Goal: Browse casually: Explore the website without a specific task or goal

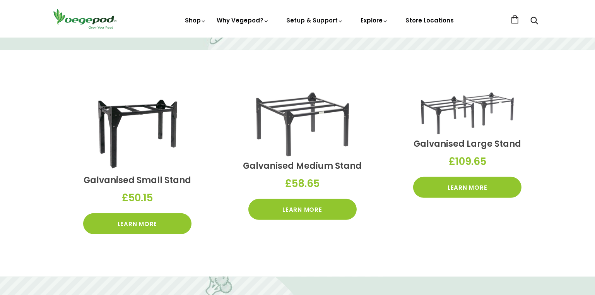
scroll to position [704, 0]
click at [287, 122] on img at bounding box center [302, 125] width 93 height 64
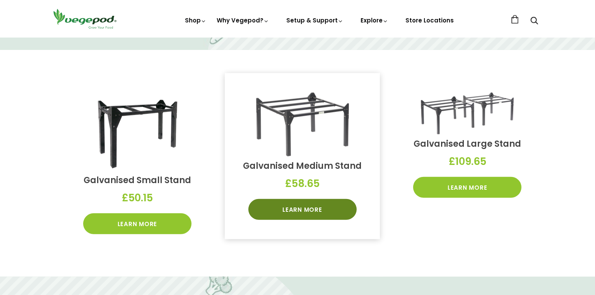
click at [314, 207] on link "Learn More" at bounding box center [303, 209] width 108 height 21
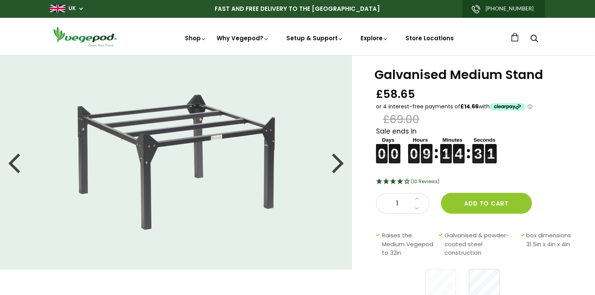
click at [339, 163] on div at bounding box center [338, 162] width 12 height 35
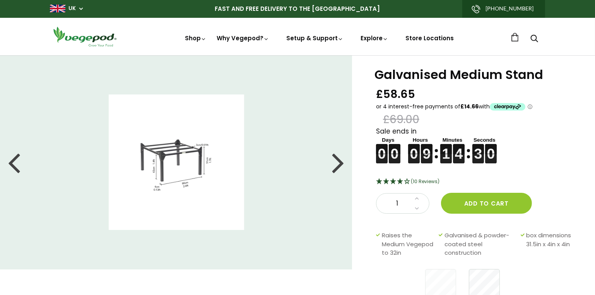
click at [339, 163] on div at bounding box center [338, 162] width 12 height 35
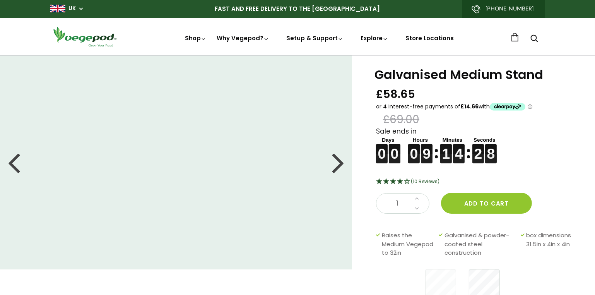
click at [339, 163] on div at bounding box center [338, 162] width 12 height 35
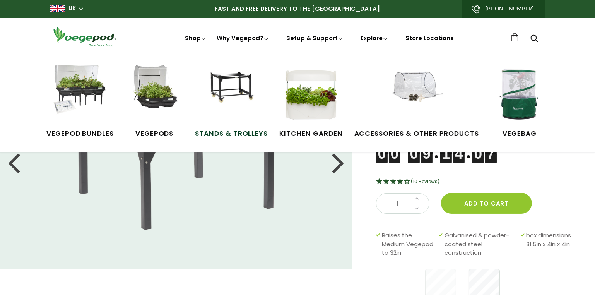
click at [217, 84] on img at bounding box center [231, 94] width 58 height 58
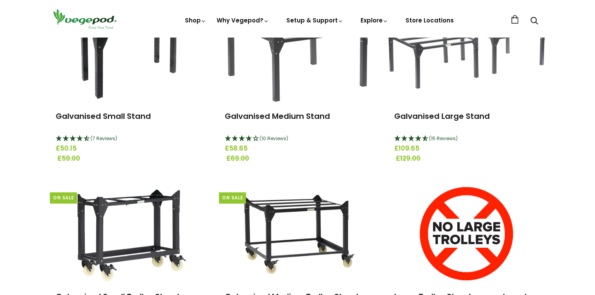
scroll to position [281, 0]
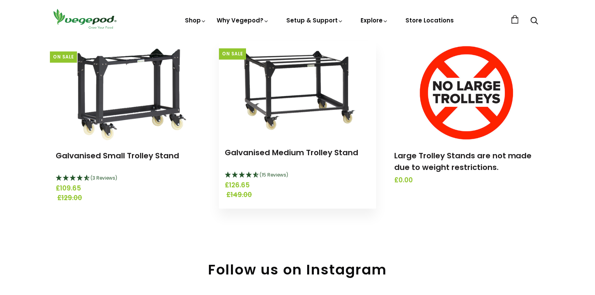
click at [311, 98] on img at bounding box center [297, 89] width 138 height 97
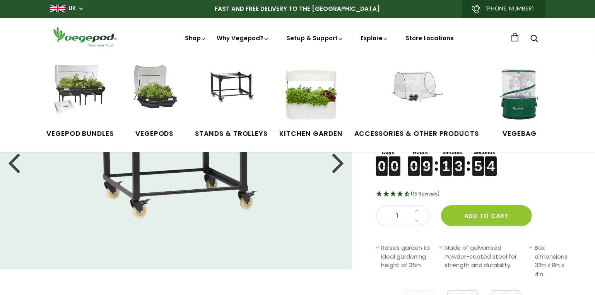
click at [189, 38] on link "Shop" at bounding box center [196, 49] width 22 height 30
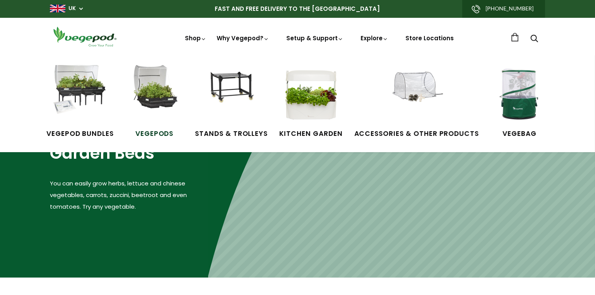
click at [158, 99] on img at bounding box center [154, 94] width 58 height 58
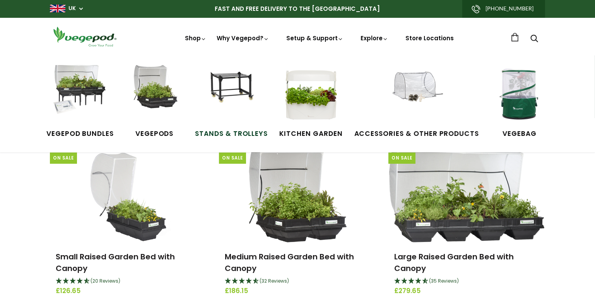
click at [237, 89] on img at bounding box center [231, 94] width 58 height 58
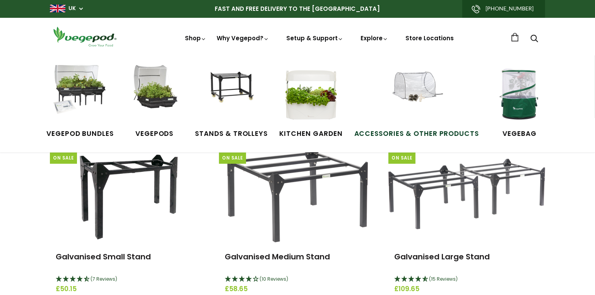
click at [409, 91] on img at bounding box center [417, 94] width 58 height 58
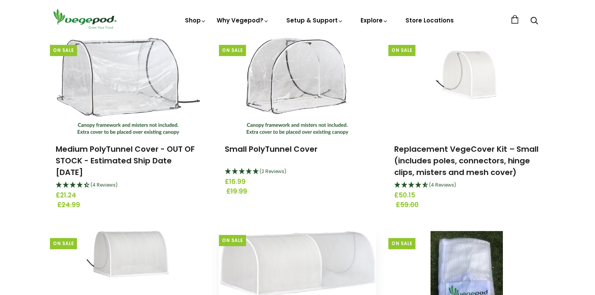
scroll to position [281, 0]
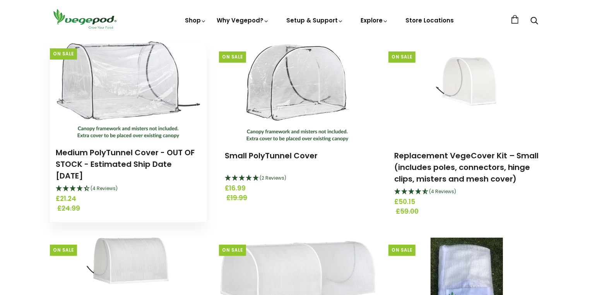
click at [100, 89] on img at bounding box center [128, 89] width 143 height 97
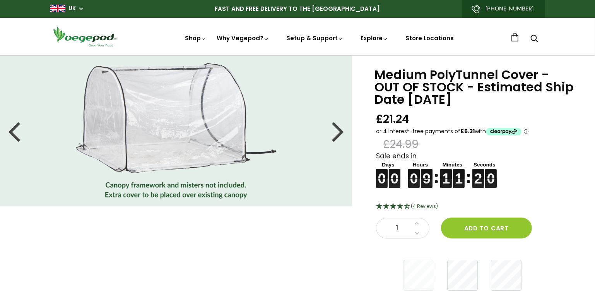
scroll to position [141, 0]
